Goal: Task Accomplishment & Management: Manage account settings

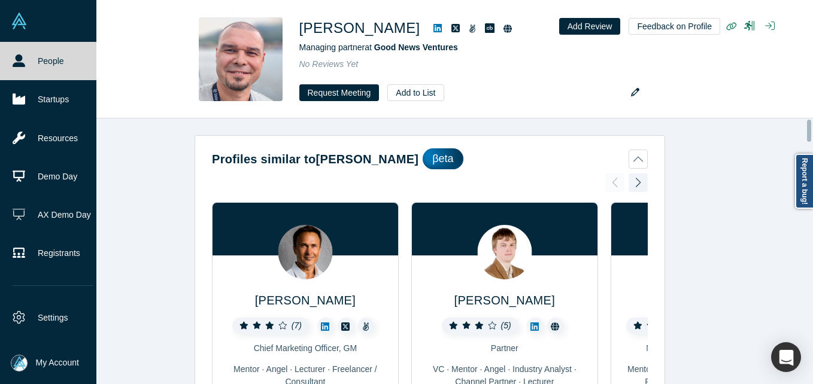
click at [19, 56] on icon at bounding box center [19, 60] width 13 height 13
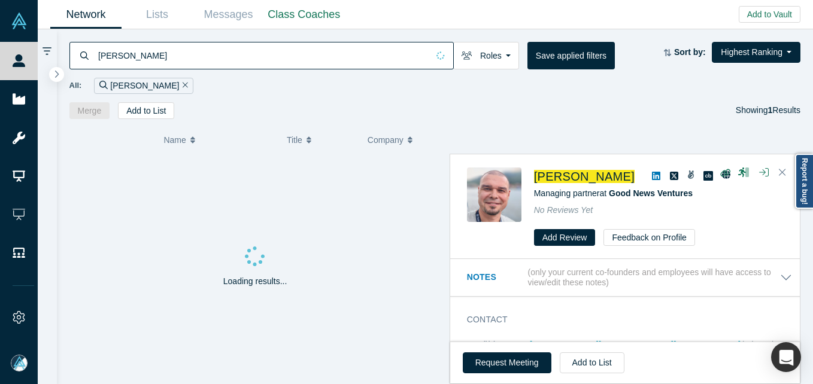
click at [139, 60] on input "[PERSON_NAME]" at bounding box center [262, 55] width 331 height 28
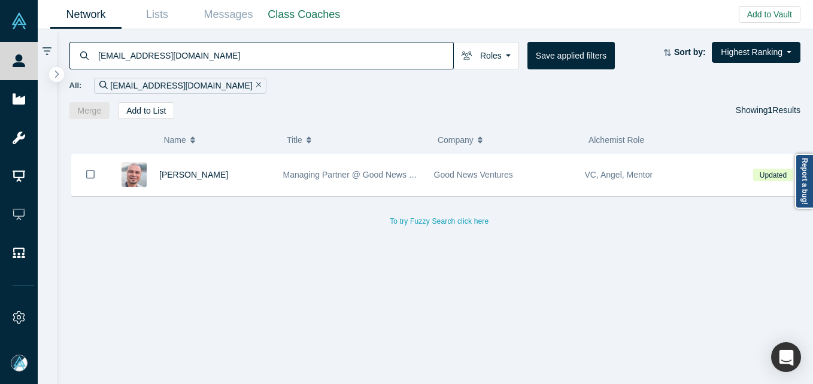
type input "[EMAIL_ADDRESS][DOMAIN_NAME]"
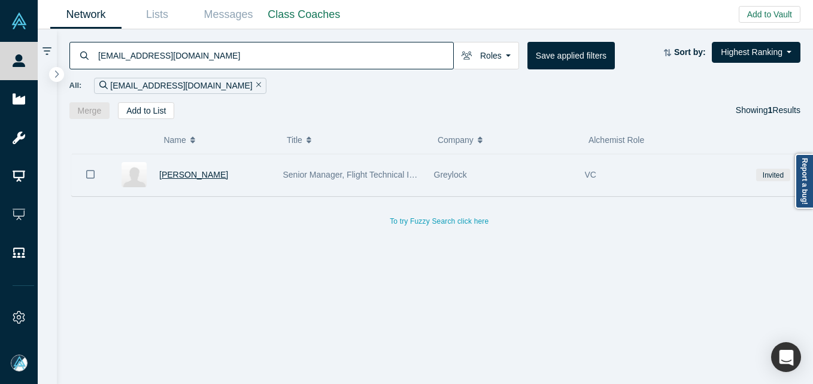
click at [203, 177] on span "[PERSON_NAME]" at bounding box center [193, 175] width 69 height 10
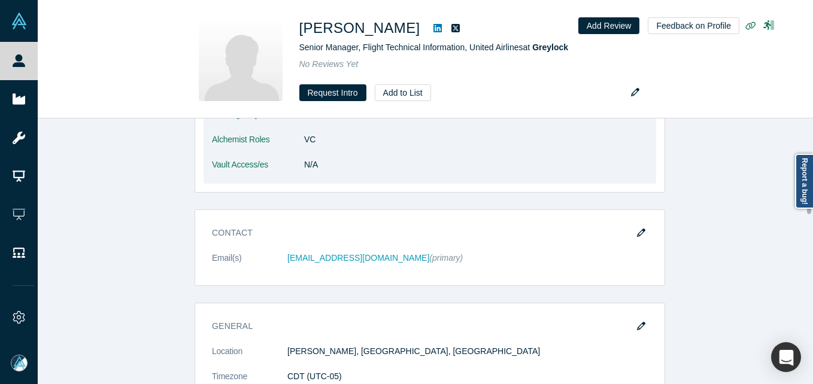
scroll to position [180, 0]
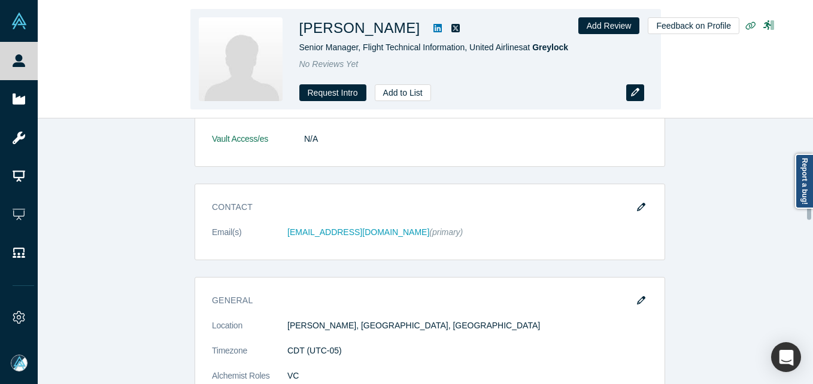
click at [633, 94] on icon "button" at bounding box center [635, 92] width 8 height 8
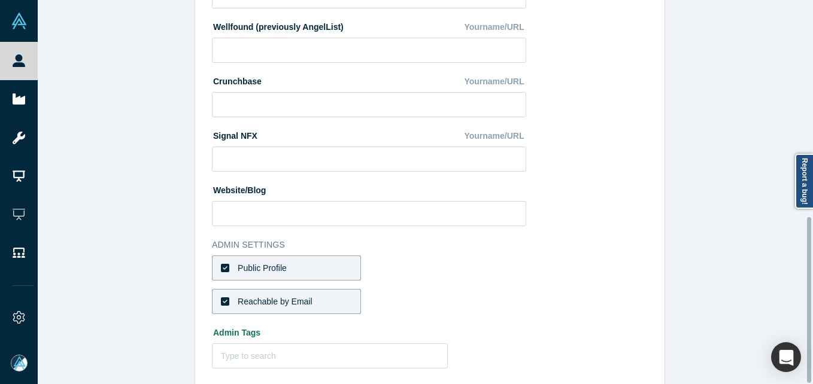
scroll to position [503, 0]
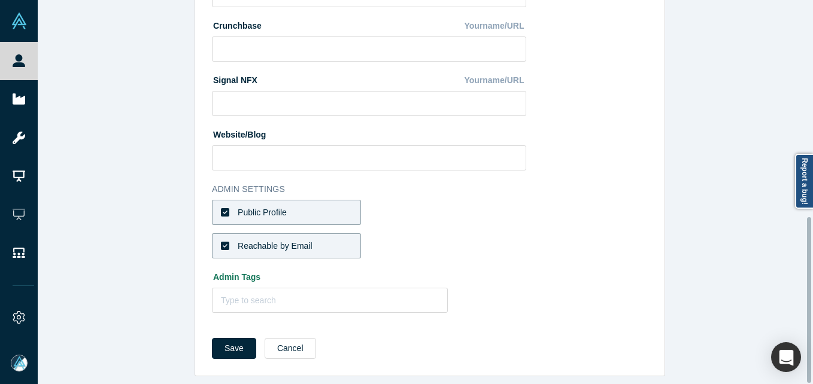
click at [293, 208] on label "Public Profile" at bounding box center [286, 212] width 149 height 25
click at [0, 0] on input "Public Profile" at bounding box center [0, 0] width 0 height 0
drag, startPoint x: 293, startPoint y: 235, endPoint x: 346, endPoint y: 230, distance: 53.4
click at [293, 240] on div "Reachable by Email" at bounding box center [275, 246] width 75 height 13
click at [0, 0] on input "Reachable by Email" at bounding box center [0, 0] width 0 height 0
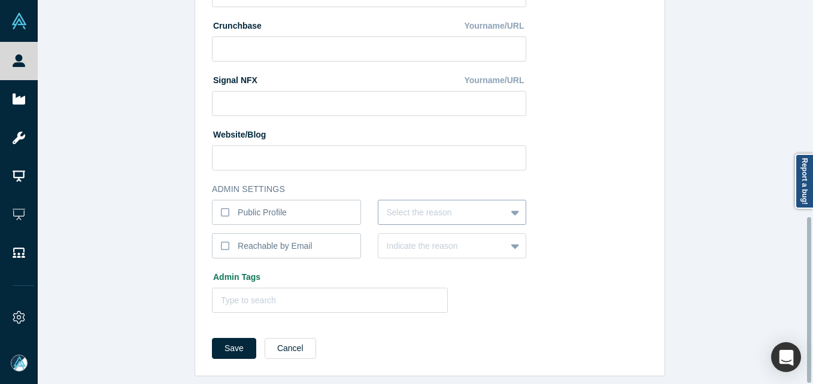
click at [437, 205] on div at bounding box center [442, 212] width 111 height 15
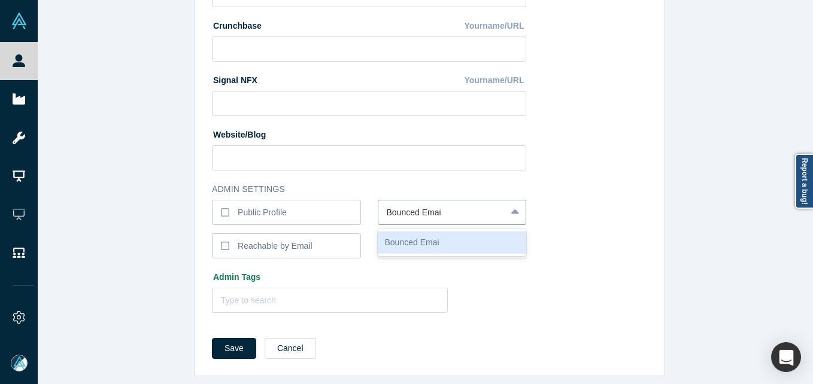
type input "Bounced Email"
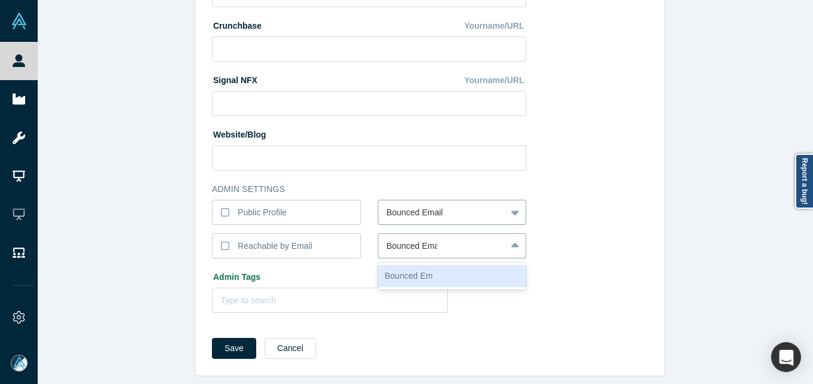
type input "Bounced Emai"
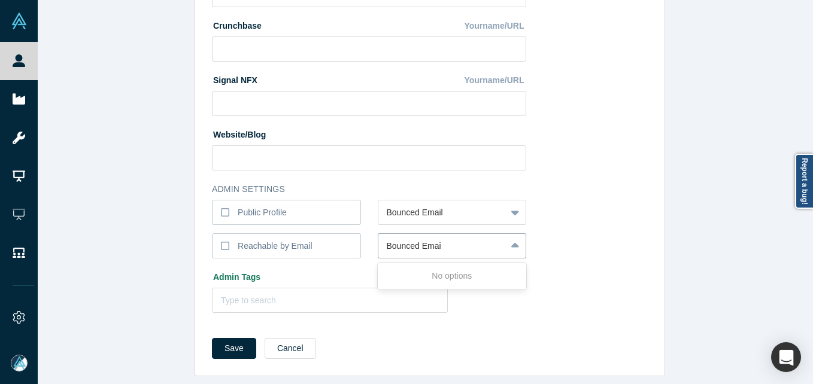
type input "Bounced Email"
click at [212, 338] on button "Save" at bounding box center [234, 348] width 44 height 21
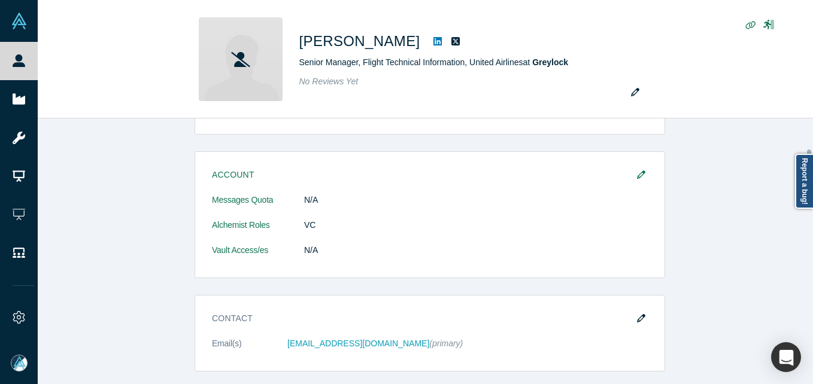
scroll to position [0, 0]
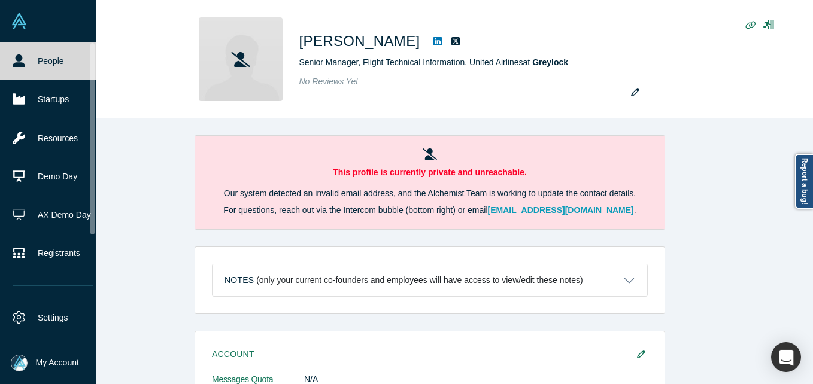
click at [26, 58] on link "People" at bounding box center [52, 61] width 105 height 38
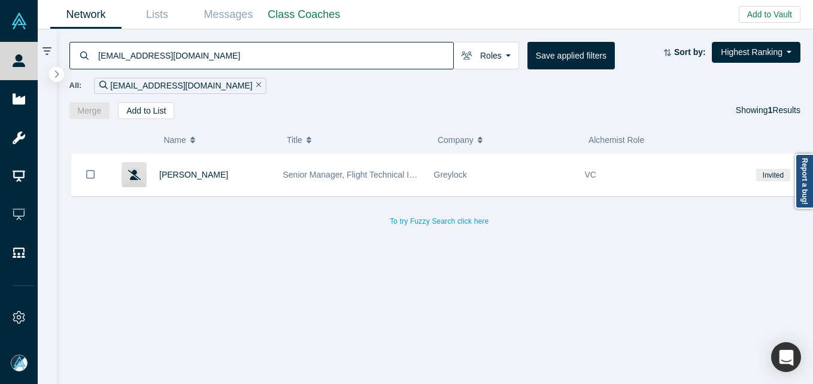
click at [218, 51] on input "[EMAIL_ADDRESS][DOMAIN_NAME]" at bounding box center [275, 55] width 356 height 28
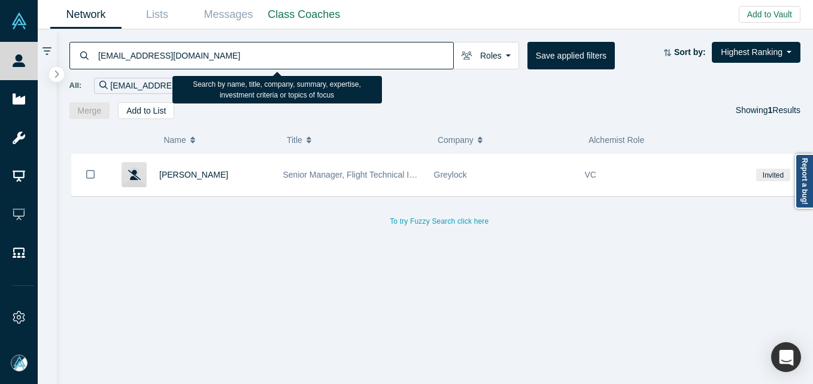
click at [218, 51] on input "[EMAIL_ADDRESS][DOMAIN_NAME]" at bounding box center [275, 55] width 356 height 28
paste input "[PERSON_NAME][EMAIL_ADDRESS][PERSON_NAME]"
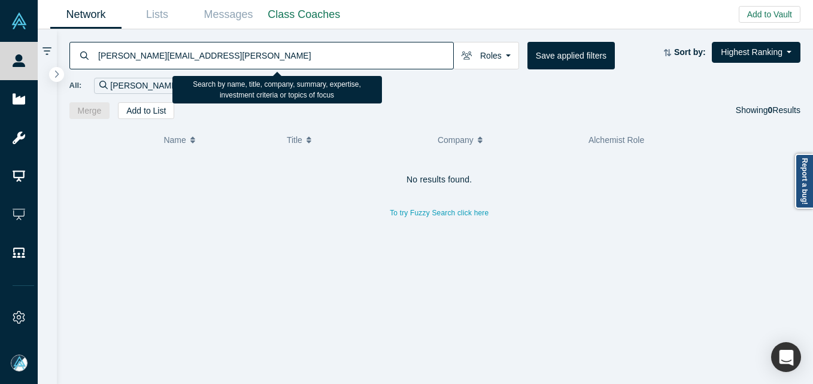
drag, startPoint x: 236, startPoint y: 69, endPoint x: 228, endPoint y: 49, distance: 22.0
click at [235, 68] on input "[PERSON_NAME][EMAIL_ADDRESS][PERSON_NAME]" at bounding box center [275, 55] width 356 height 28
click at [228, 48] on input "[PERSON_NAME][EMAIL_ADDRESS][PERSON_NAME]" at bounding box center [275, 55] width 356 height 28
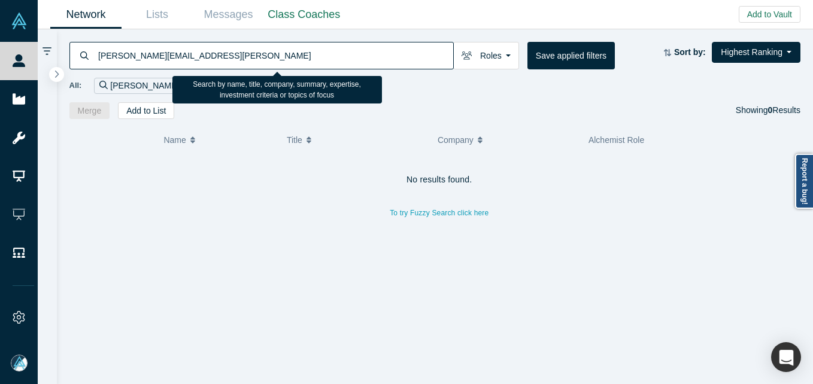
paste input "[PERSON_NAME].birla@selfless"
click at [297, 53] on input "[PERSON_NAME][EMAIL_ADDRESS]" at bounding box center [275, 55] width 356 height 28
paste input "[PERSON_NAME]"
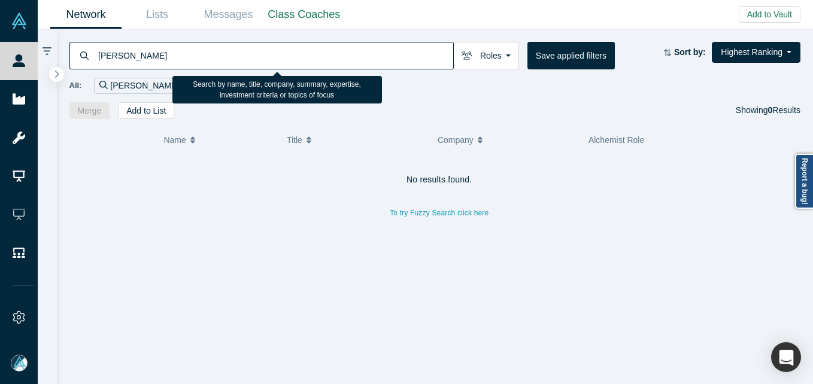
type input "[PERSON_NAME]"
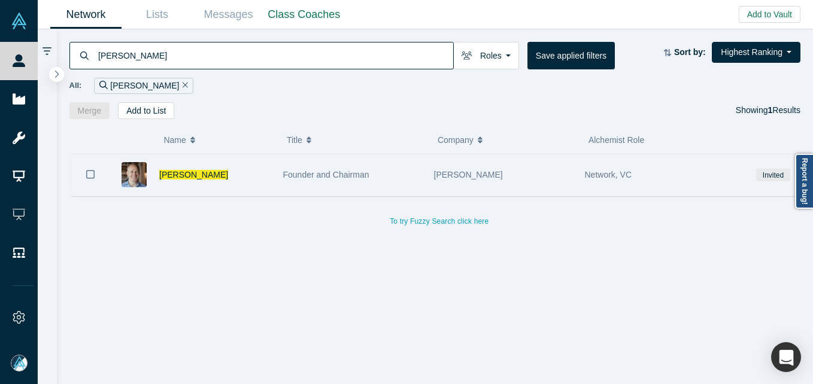
drag, startPoint x: 274, startPoint y: 169, endPoint x: 318, endPoint y: 12, distance: 163.3
click at [273, 169] on div "[PERSON_NAME]" at bounding box center [193, 174] width 168 height 41
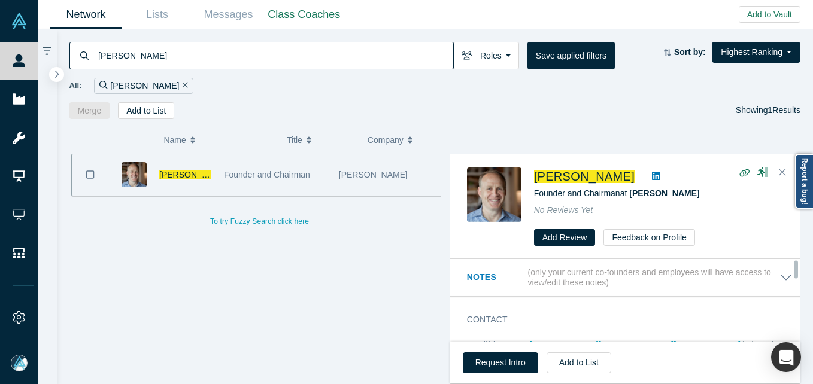
scroll to position [60, 0]
